Goal: Transaction & Acquisition: Purchase product/service

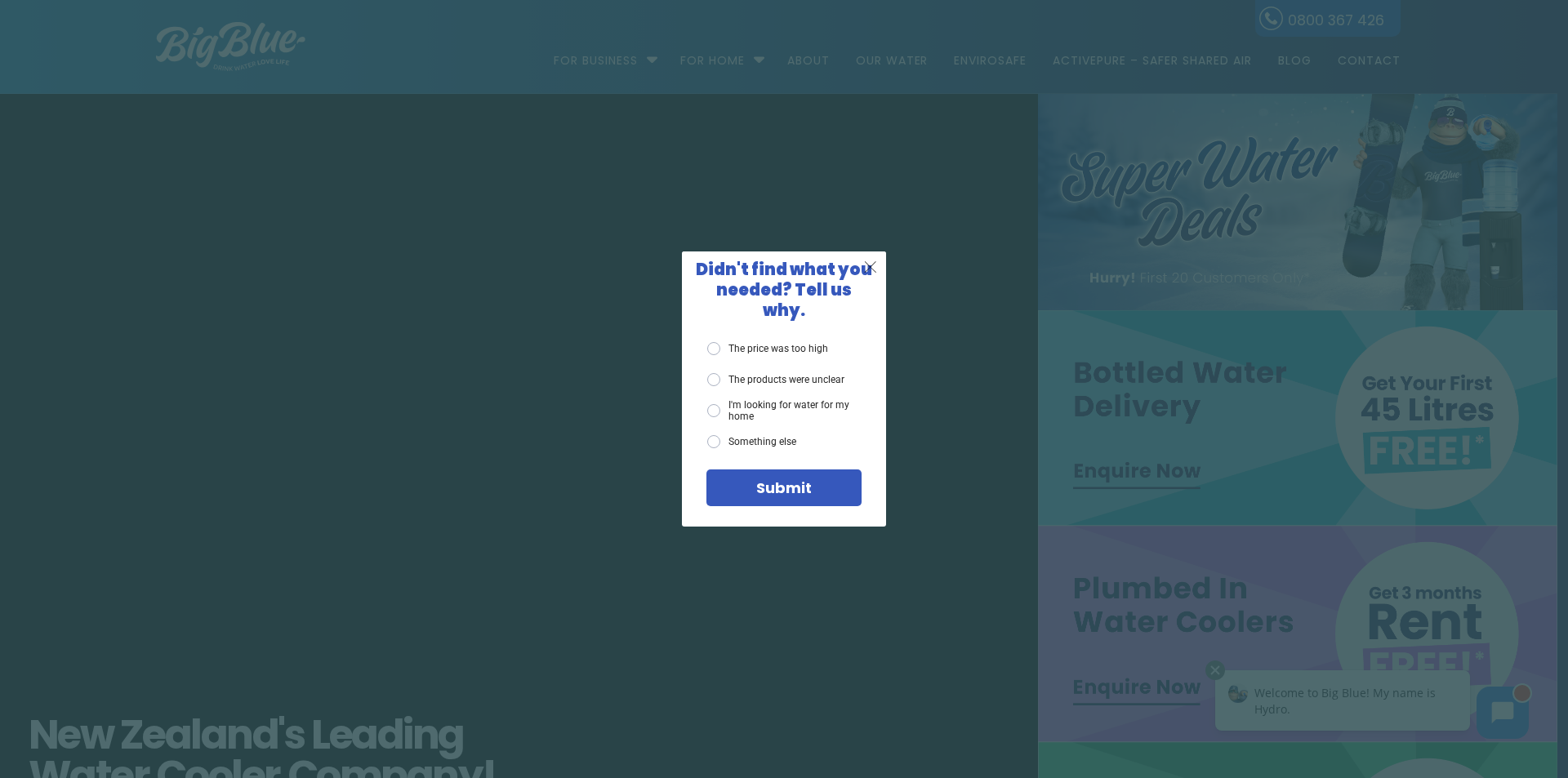
click at [863, 269] on span "X" at bounding box center [870, 266] width 14 height 20
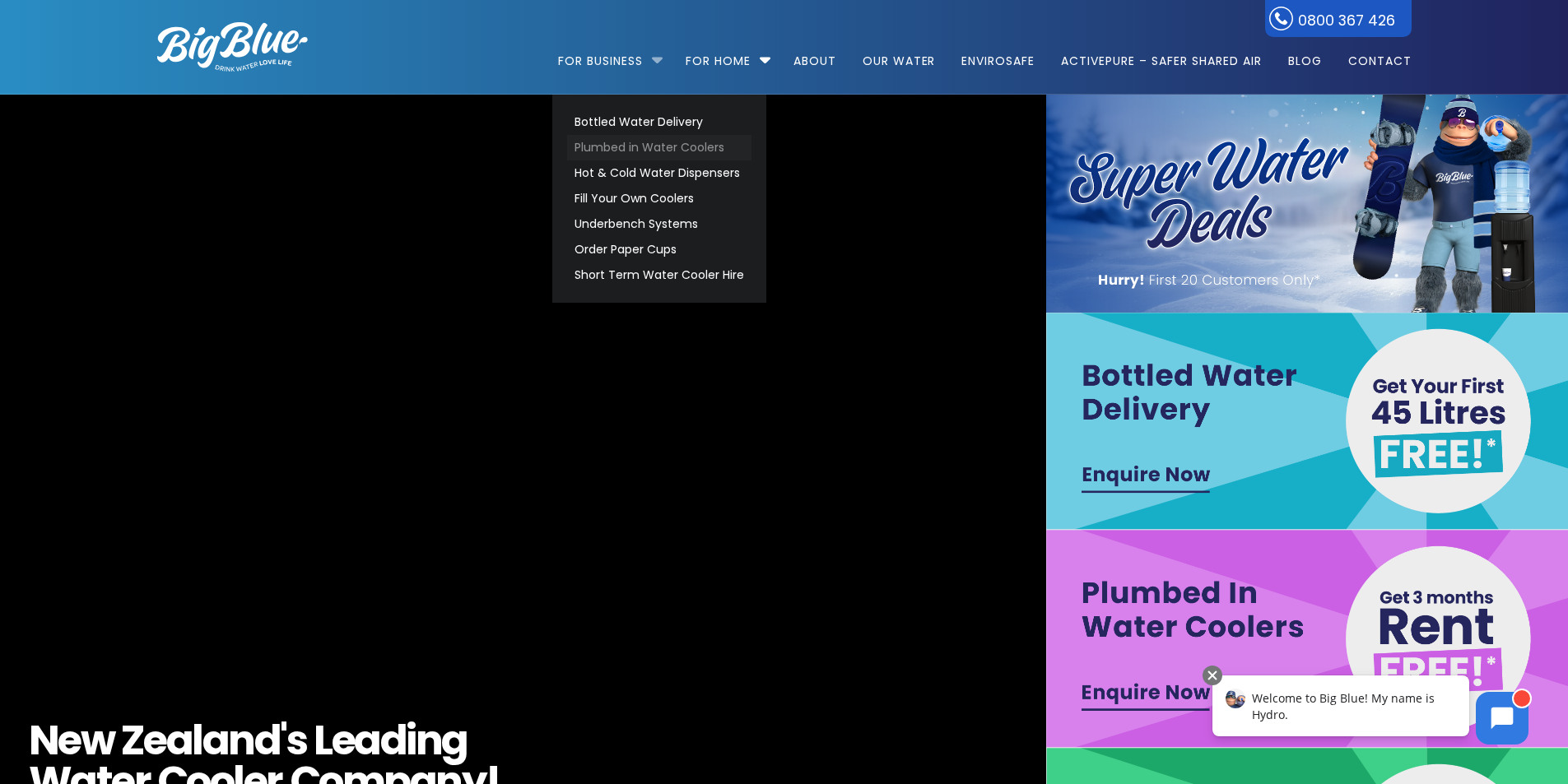
click at [661, 156] on link "Plumbed in Water Coolers" at bounding box center [659, 147] width 184 height 25
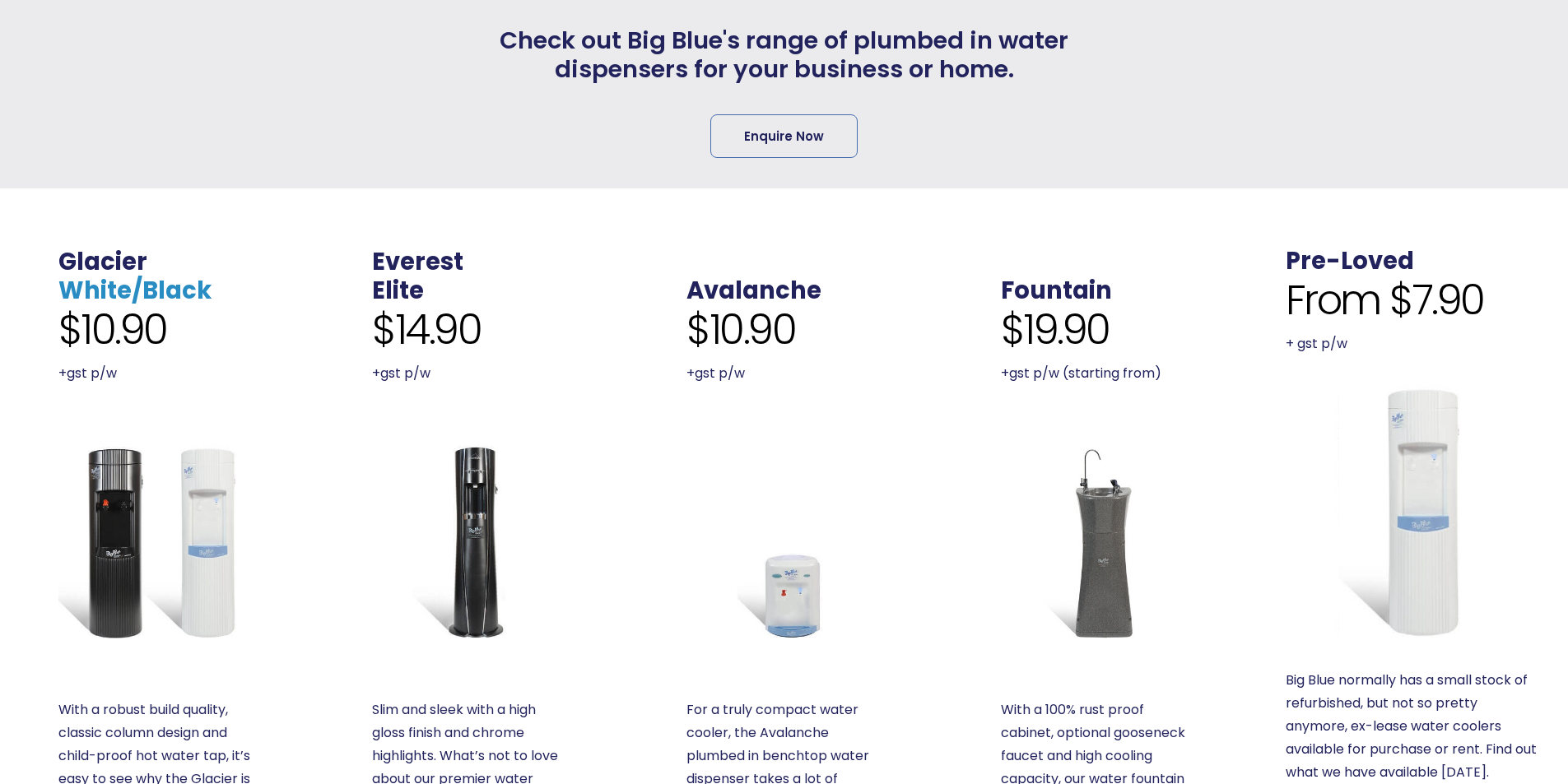
click at [134, 274] on link "White/Black" at bounding box center [135, 291] width 153 height 33
